Goal: Navigation & Orientation: Understand site structure

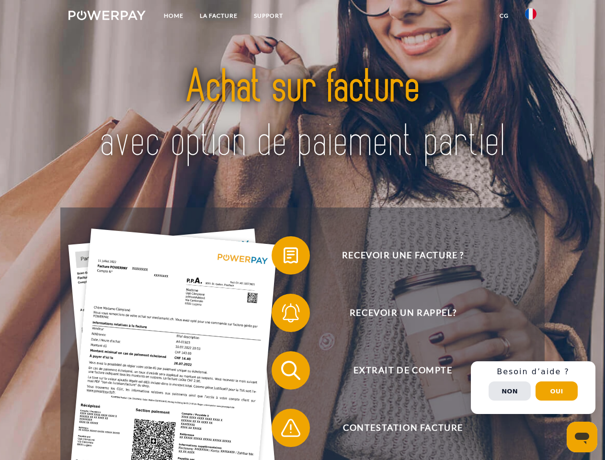
click at [107, 17] on img at bounding box center [106, 16] width 77 height 10
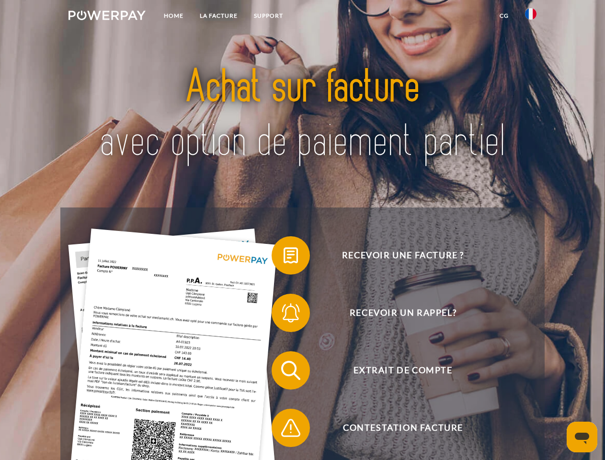
click at [530, 17] on img at bounding box center [530, 13] width 11 height 11
click at [504, 16] on link "CG" at bounding box center [503, 15] width 25 height 17
click at [283, 257] on span at bounding box center [276, 255] width 48 height 48
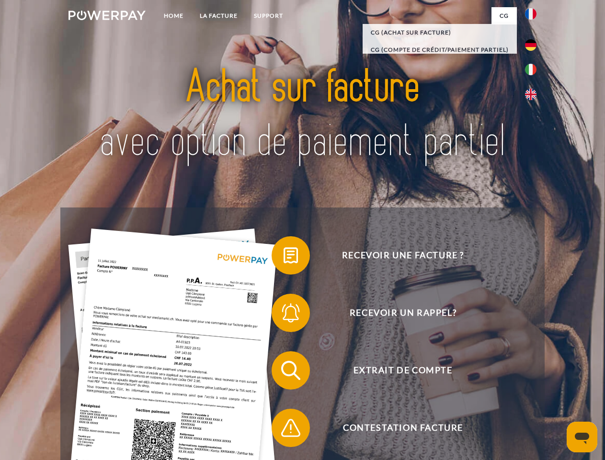
click at [283, 315] on span at bounding box center [276, 313] width 48 height 48
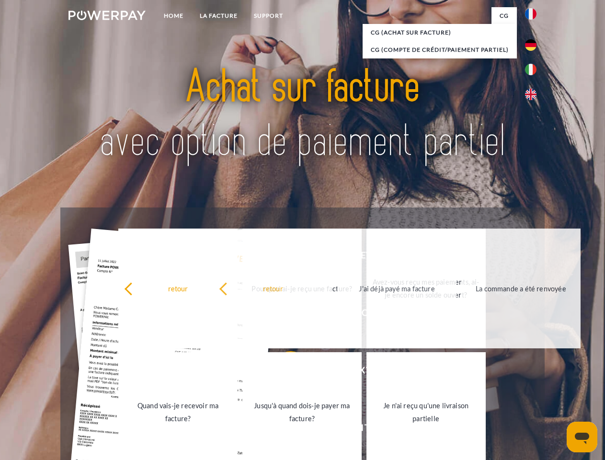
click at [283, 372] on link "Jusqu'à quand dois-je payer ma facture?" at bounding box center [301, 412] width 119 height 120
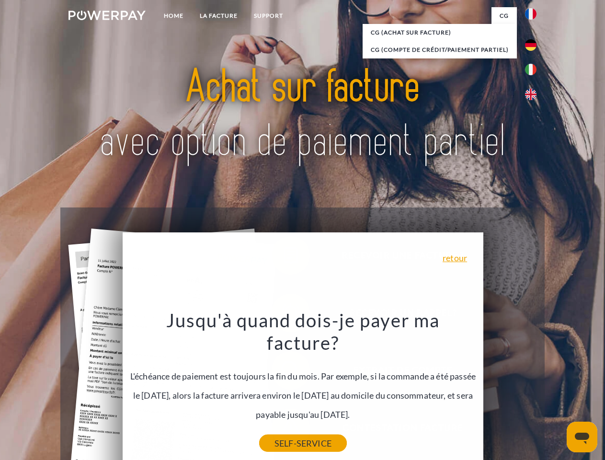
click at [283, 434] on link "SELF-SERVICE" at bounding box center [303, 442] width 88 height 17
click at [533, 387] on div "Recevoir une facture ? Recevoir un rappel? Extrait de compte retour" at bounding box center [302, 398] width 484 height 383
click at [509, 389] on span "Extrait de compte" at bounding box center [402, 370] width 235 height 38
click at [556, 391] on header "Home LA FACTURE Support" at bounding box center [302, 330] width 605 height 661
